Goal: Transaction & Acquisition: Purchase product/service

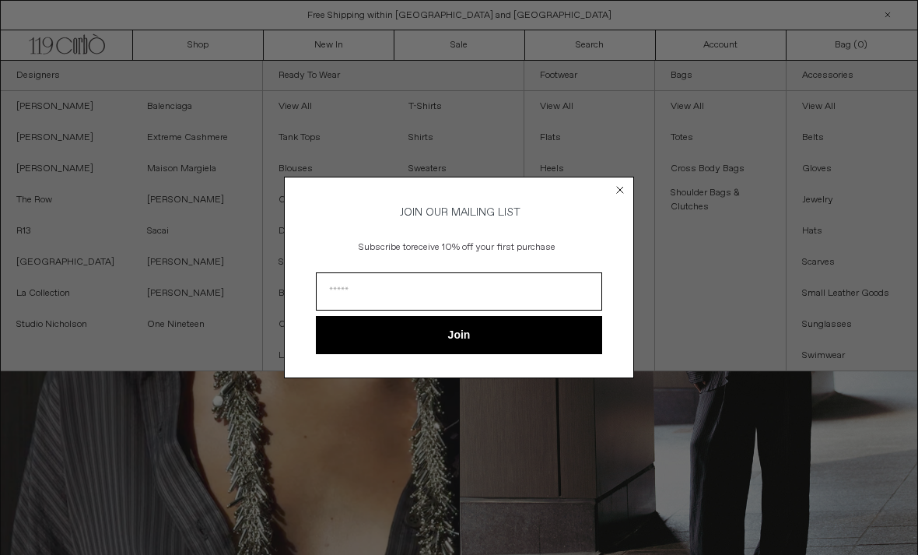
click at [612, 195] on icon "Close dialog" at bounding box center [620, 190] width 16 height 16
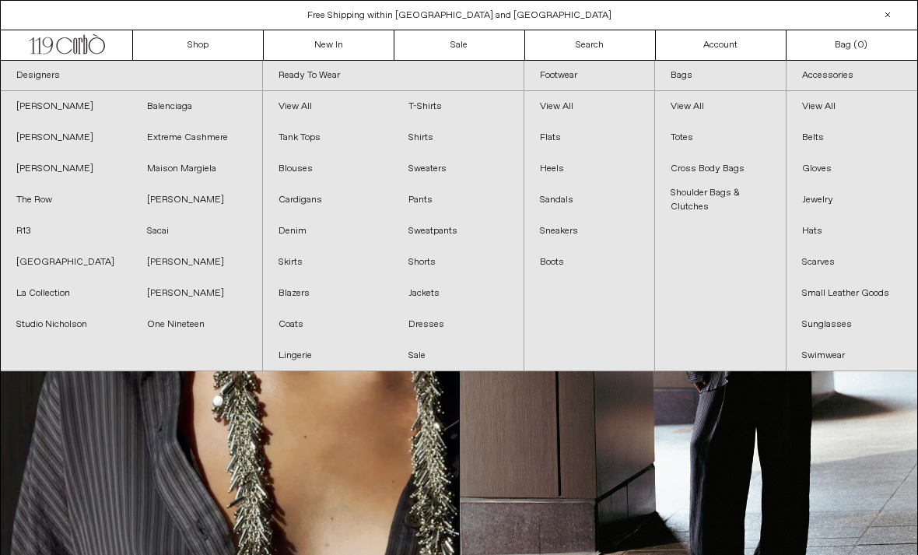
click at [169, 226] on link "Sacai" at bounding box center [196, 231] width 131 height 31
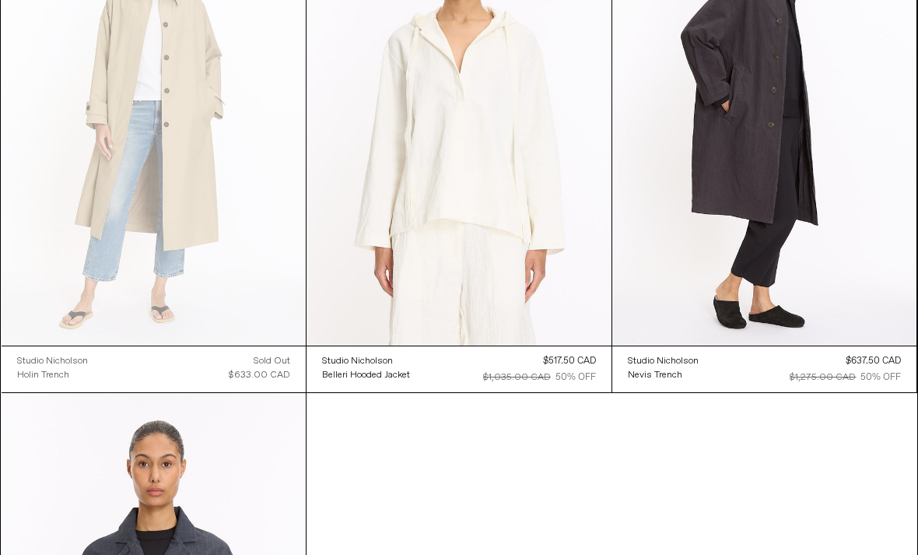
scroll to position [668, 0]
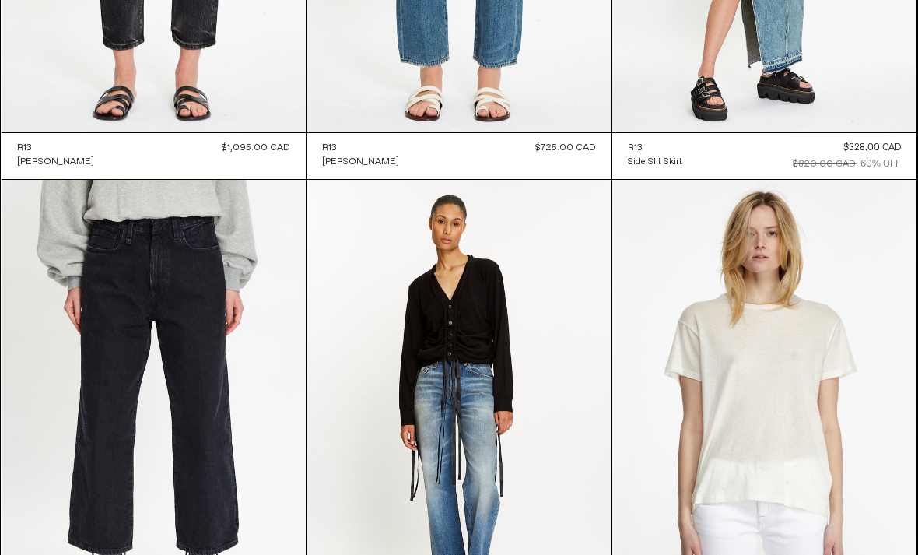
scroll to position [6415, 0]
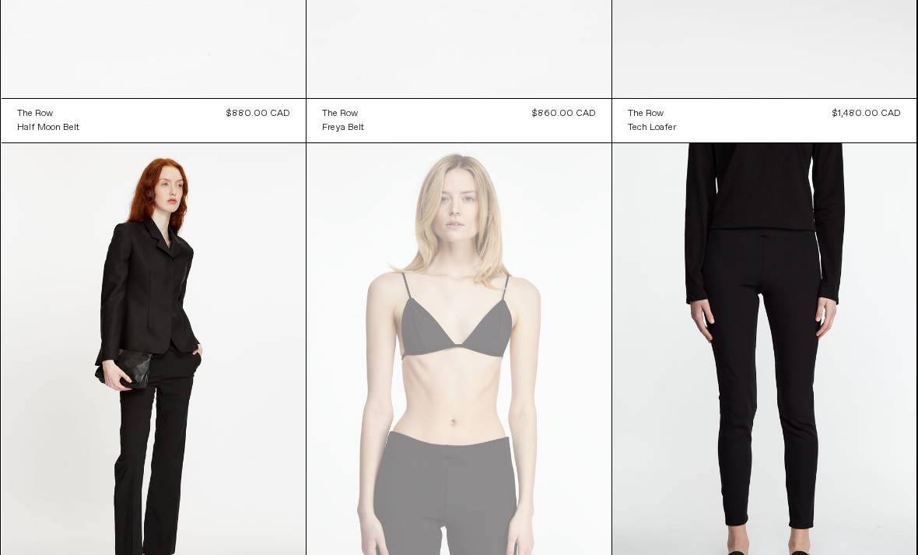
scroll to position [15506, 0]
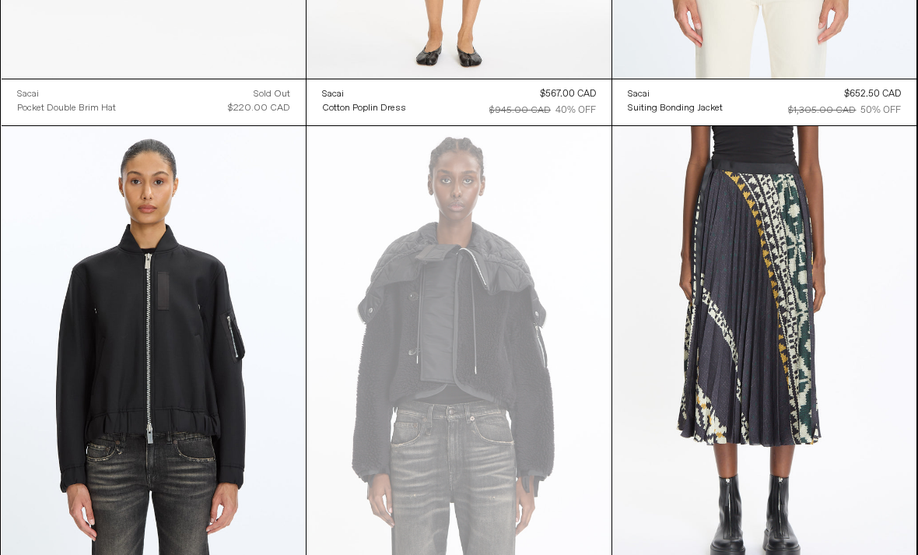
scroll to position [1983, 0]
click at [256, 466] on at bounding box center [154, 354] width 305 height 457
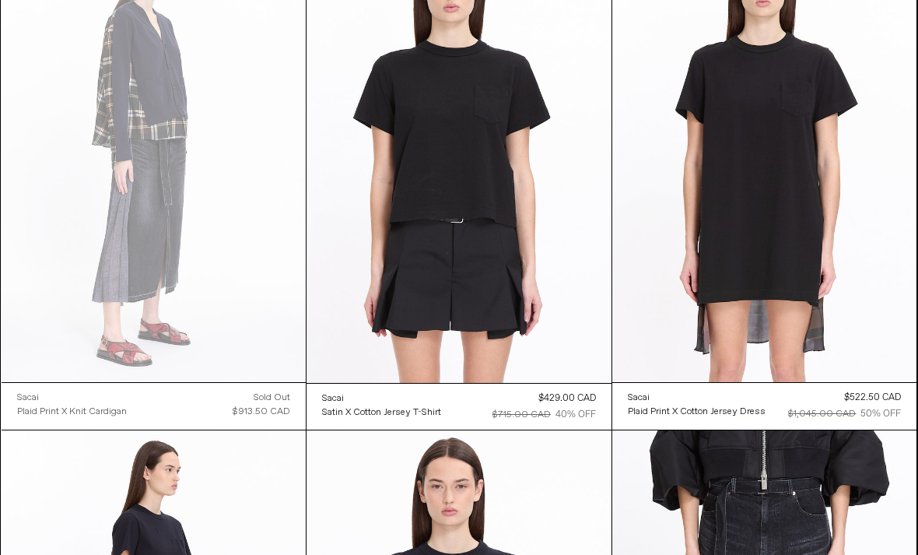
scroll to position [0, 0]
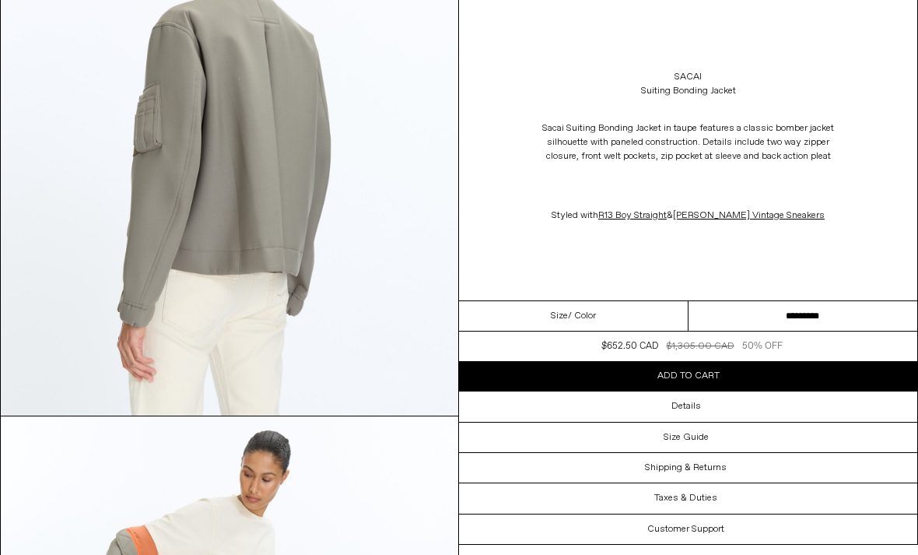
scroll to position [1946, 0]
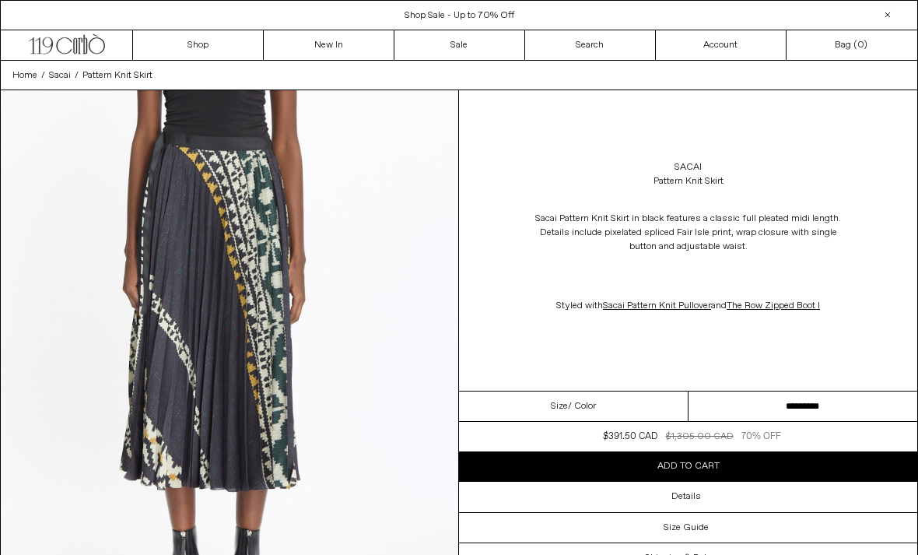
click at [796, 403] on select "**********" at bounding box center [804, 406] width 230 height 30
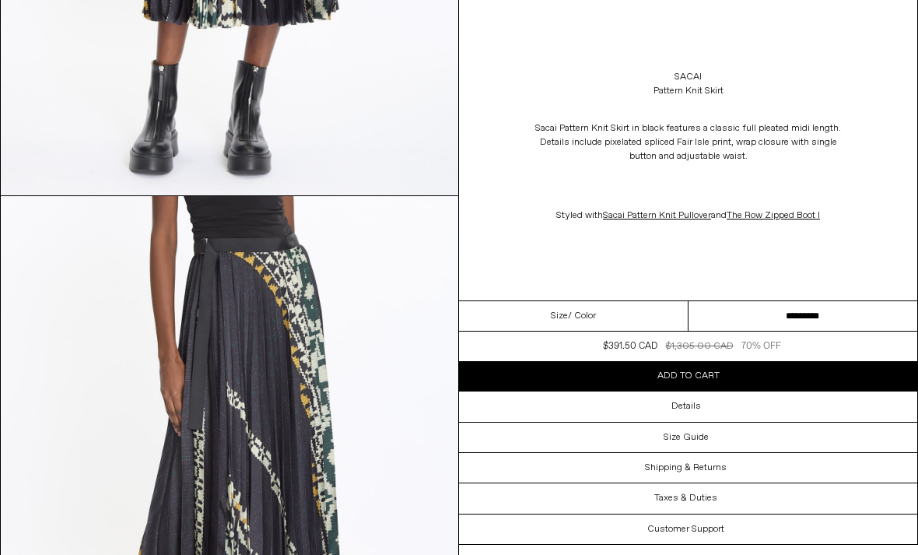
scroll to position [1607, 0]
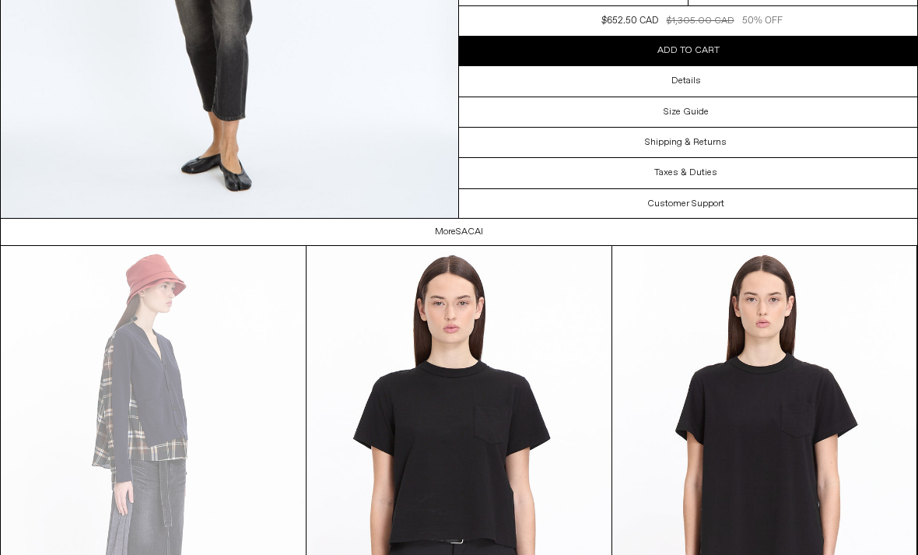
scroll to position [2196, 0]
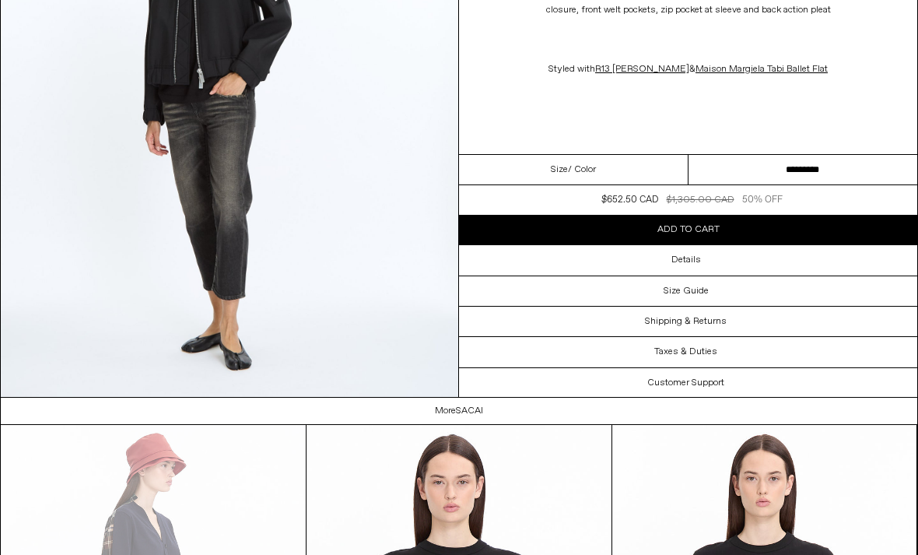
click at [740, 264] on div "Details" at bounding box center [688, 261] width 458 height 30
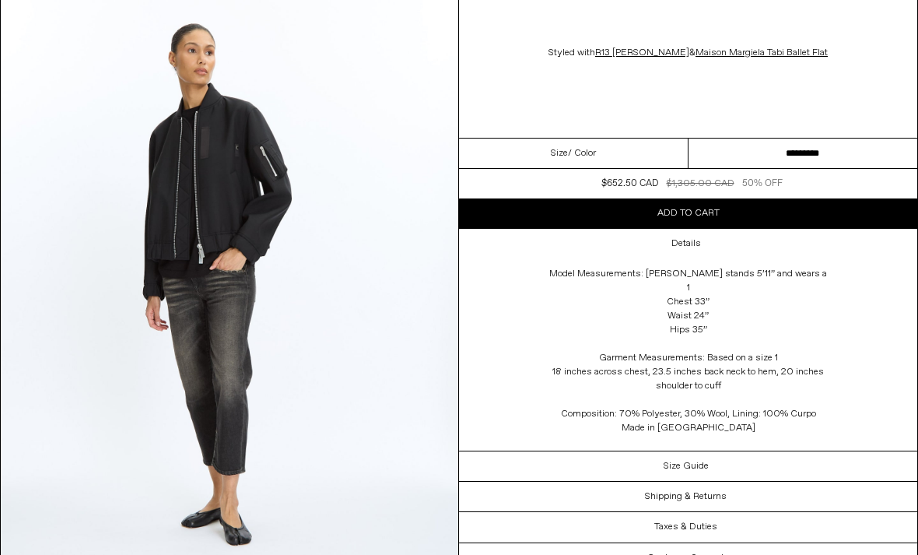
scroll to position [1807, 0]
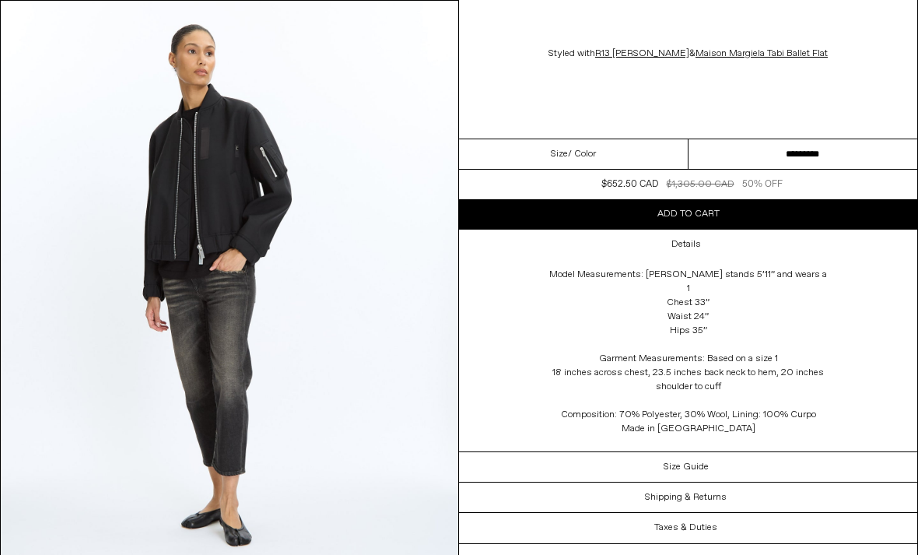
click at [878, 167] on select "**********" at bounding box center [804, 154] width 230 height 30
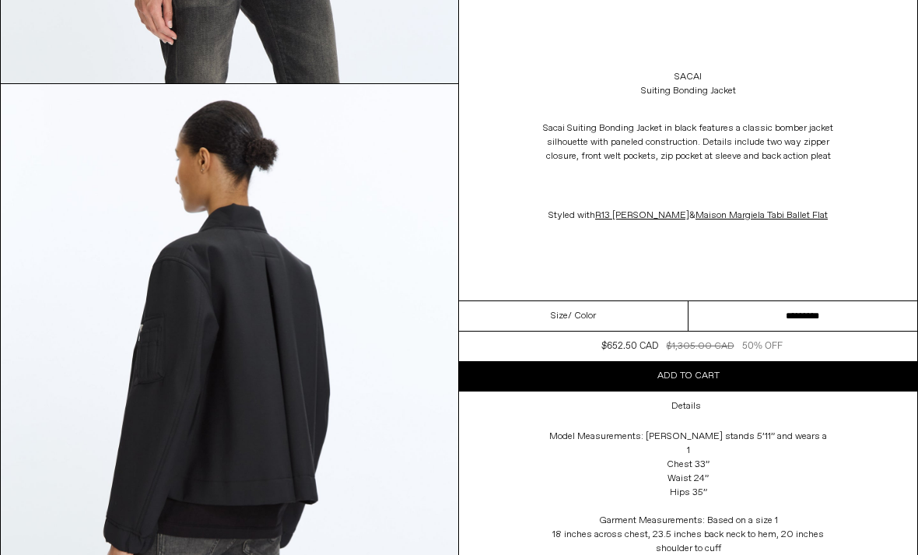
scroll to position [1143, 0]
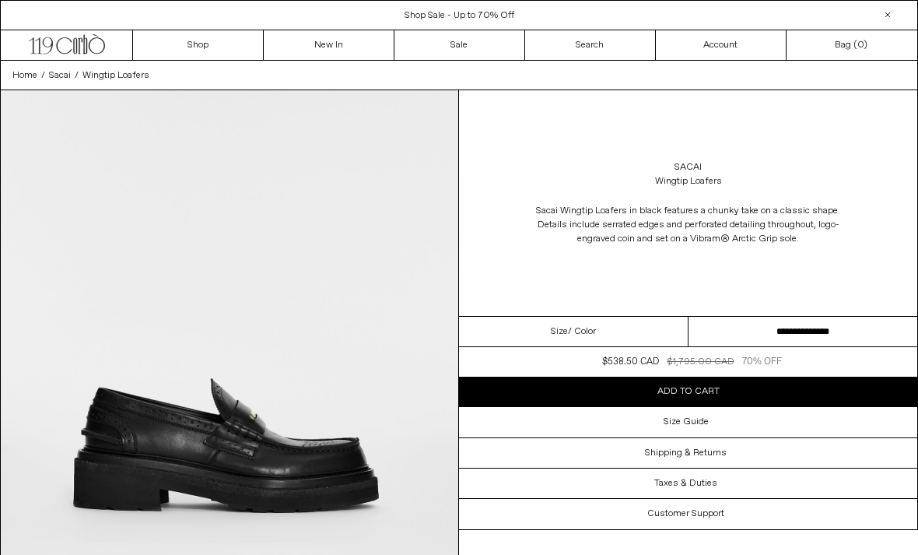
click at [279, 433] on img at bounding box center [230, 376] width 458 height 572
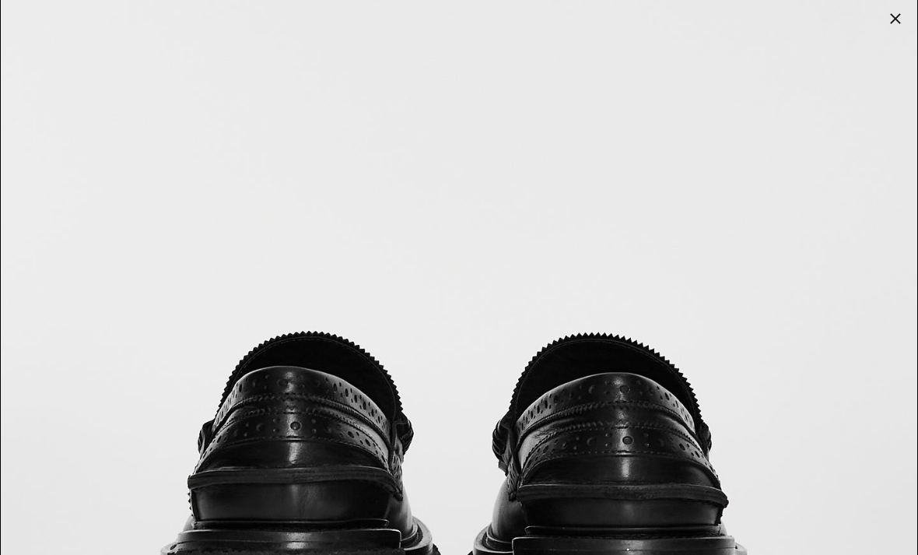
scroll to position [4931, 0]
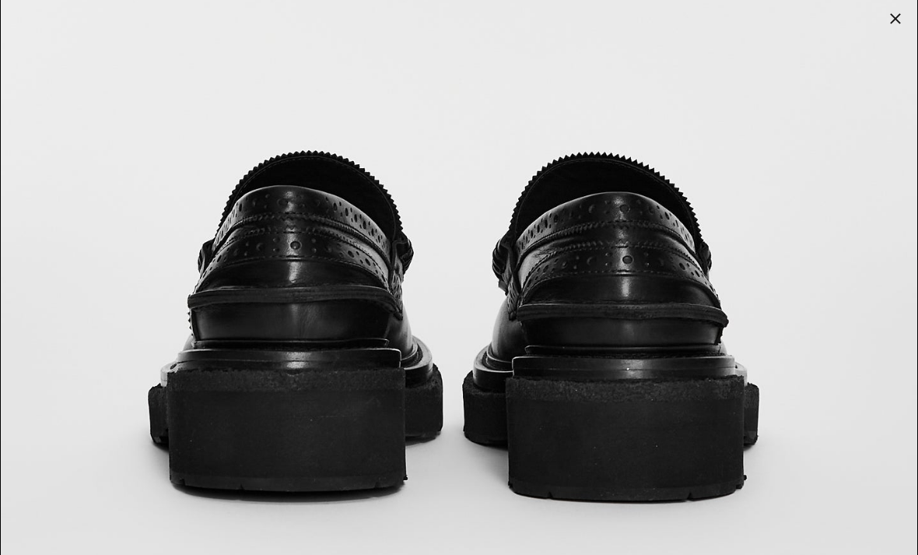
click at [904, 22] on div at bounding box center [896, 19] width 22 height 22
